Goal: Transaction & Acquisition: Purchase product/service

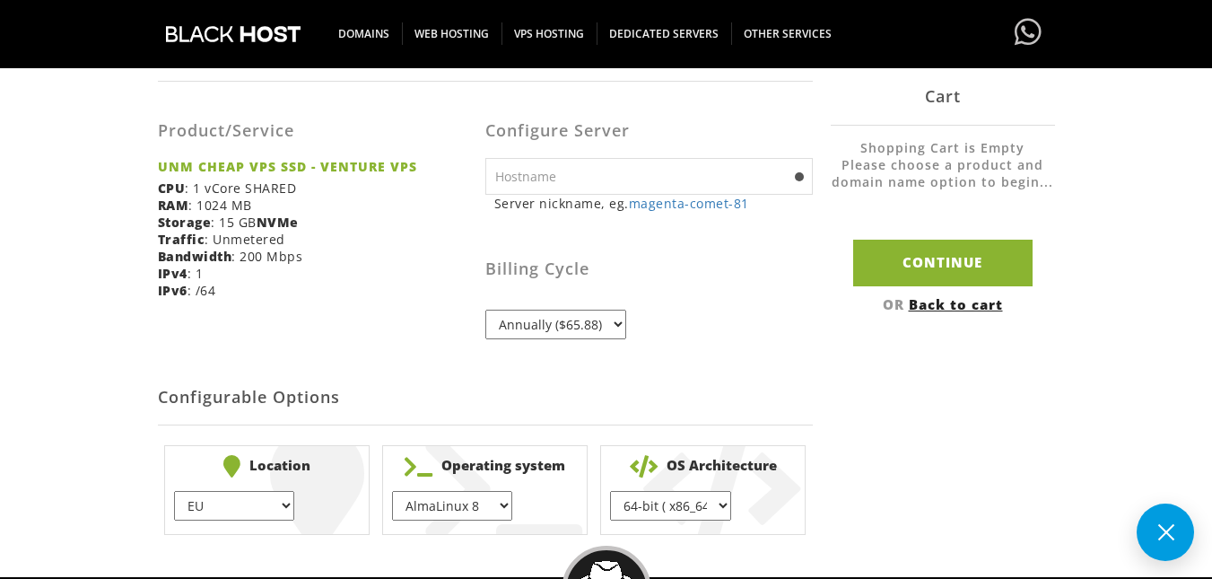
scroll to position [359, 0]
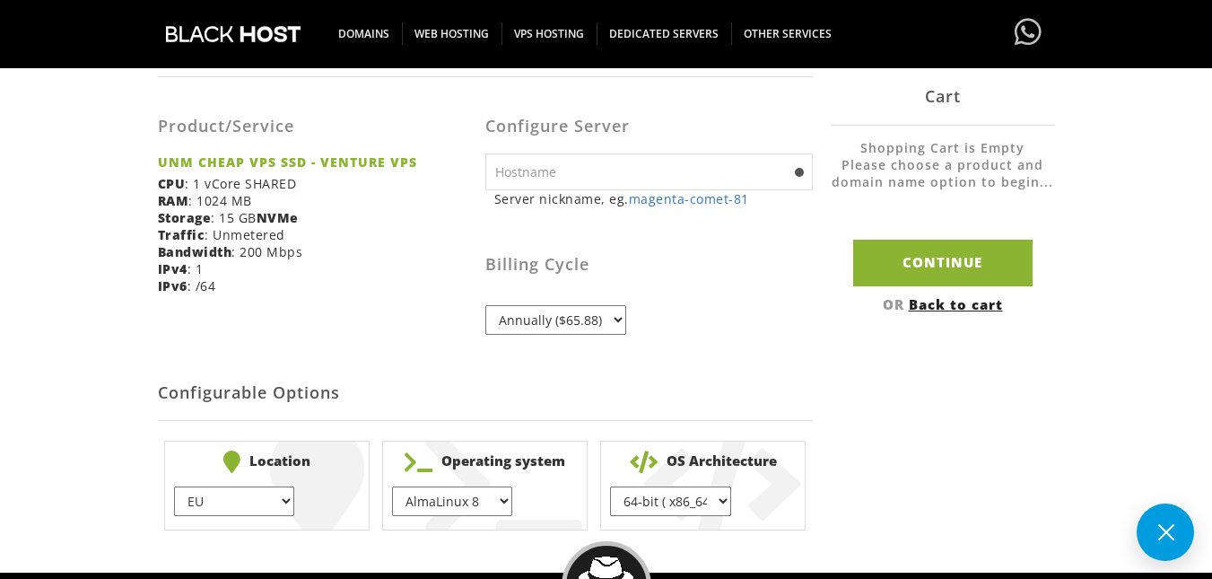
click at [594, 321] on select "Annually ($65.88)" at bounding box center [555, 320] width 141 height 30
click at [591, 318] on select "Annually ($65.88)" at bounding box center [555, 320] width 141 height 30
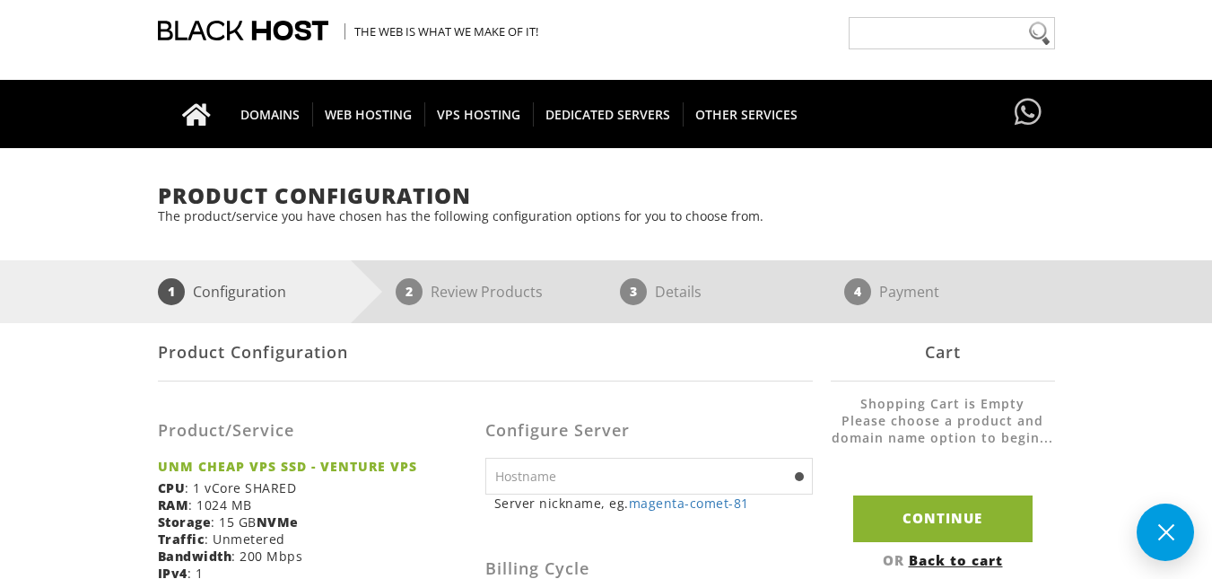
scroll to position [0, 0]
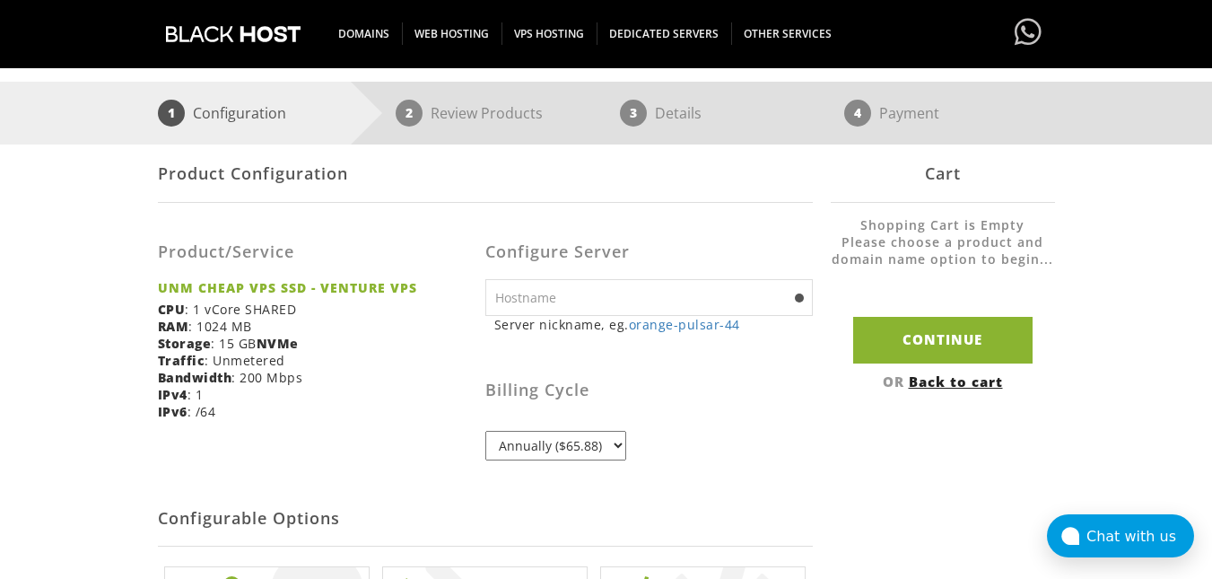
scroll to position [179, 0]
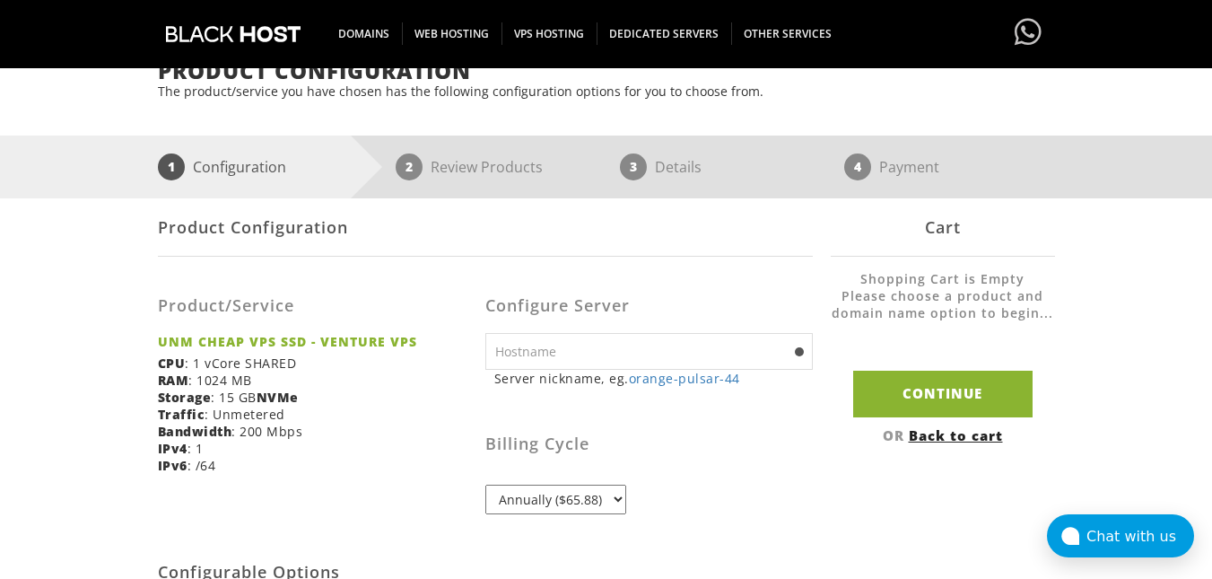
click at [682, 359] on input "text" at bounding box center [648, 351] width 327 height 37
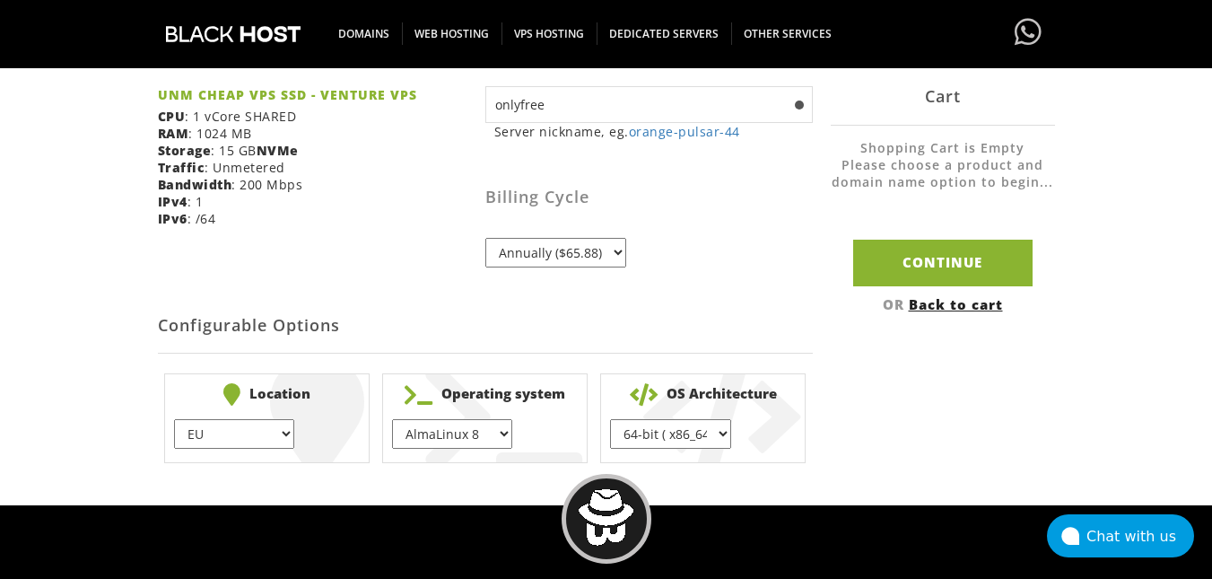
scroll to position [449, 0]
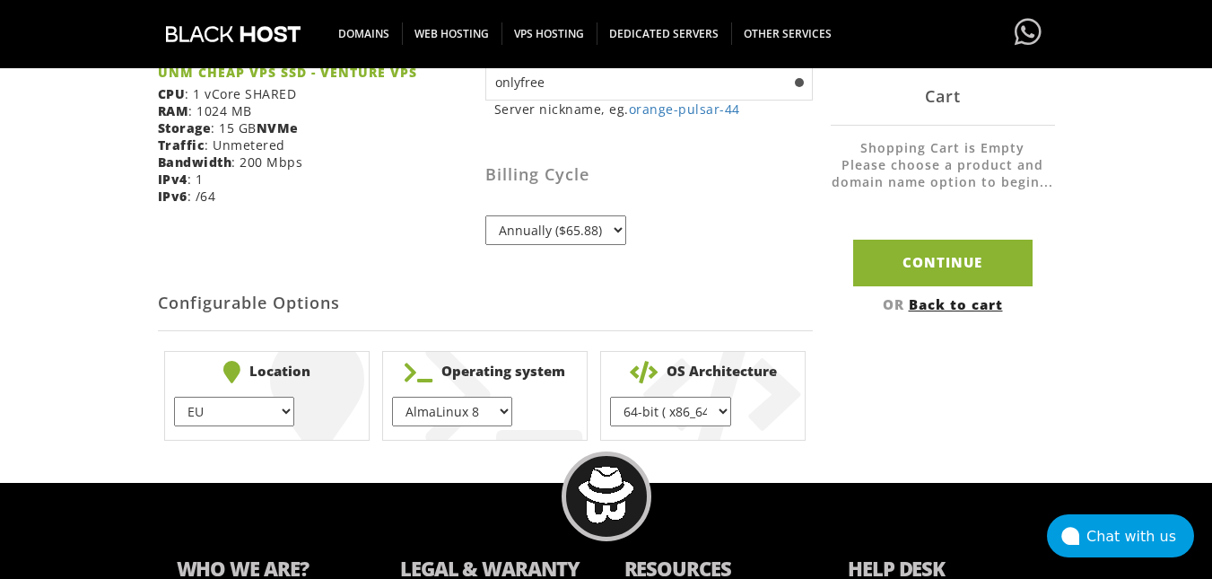
type input "onlyfree"
click at [487, 405] on select "AlmaLinux 8 } AlmaLinux 9 } AlmaLinux 10 } Rocky Linux 8 } CentOS 7 } CentOS 8 …" at bounding box center [452, 412] width 120 height 30
click at [477, 416] on select "AlmaLinux 8 } AlmaLinux 9 } AlmaLinux 10 } Rocky Linux 8 } CentOS 7 } CentOS 8 …" at bounding box center [452, 412] width 120 height 30
select select "1188"
click at [392, 397] on select "AlmaLinux 8 } AlmaLinux 9 } AlmaLinux 10 } Rocky Linux 8 } CentOS 7 } CentOS 8 …" at bounding box center [452, 412] width 120 height 30
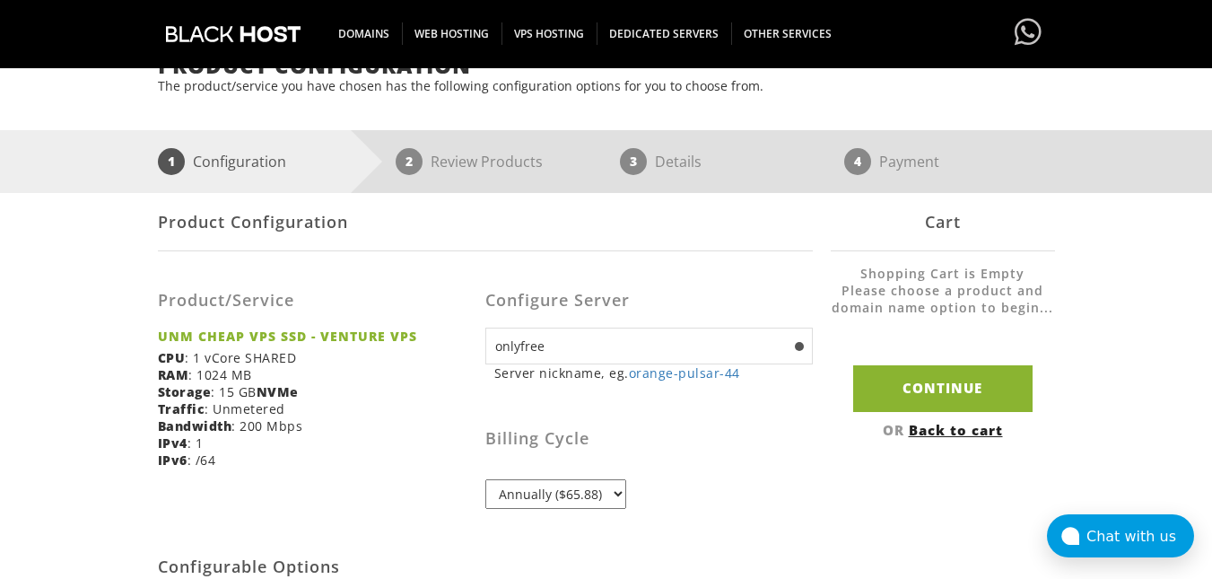
scroll to position [179, 0]
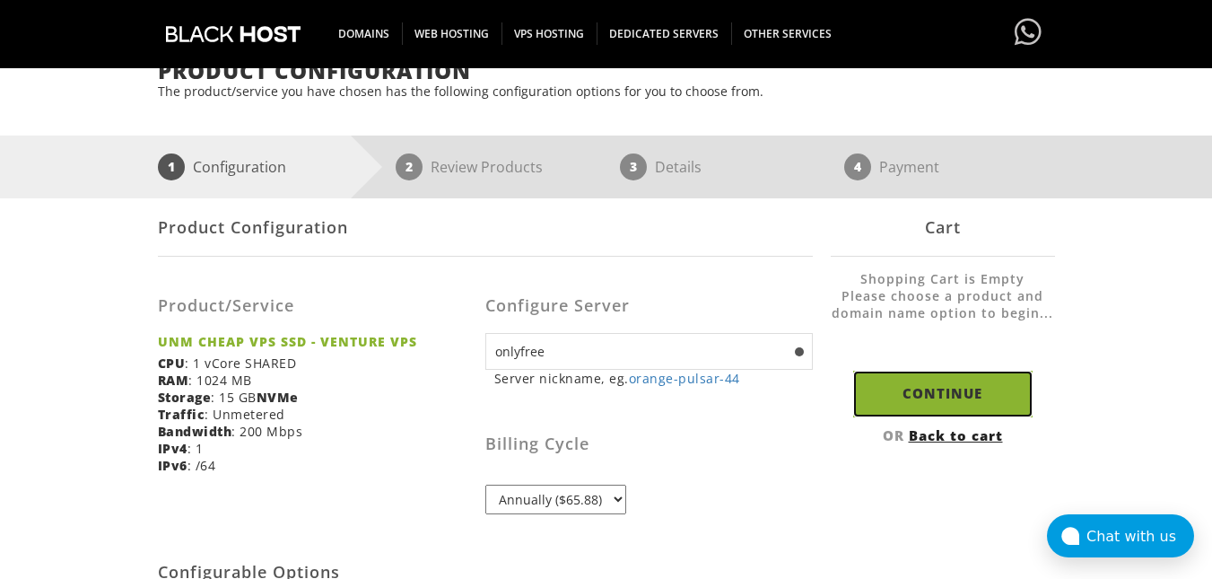
click at [886, 403] on input "Continue" at bounding box center [942, 394] width 179 height 46
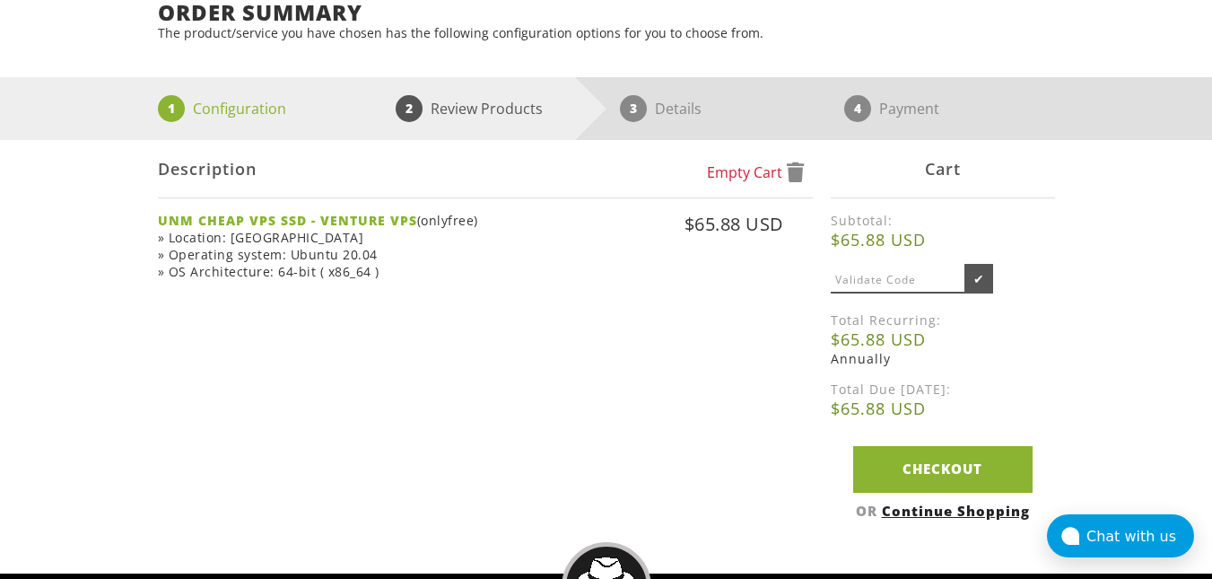
scroll to position [90, 0]
